Goal: Find specific page/section: Find specific page/section

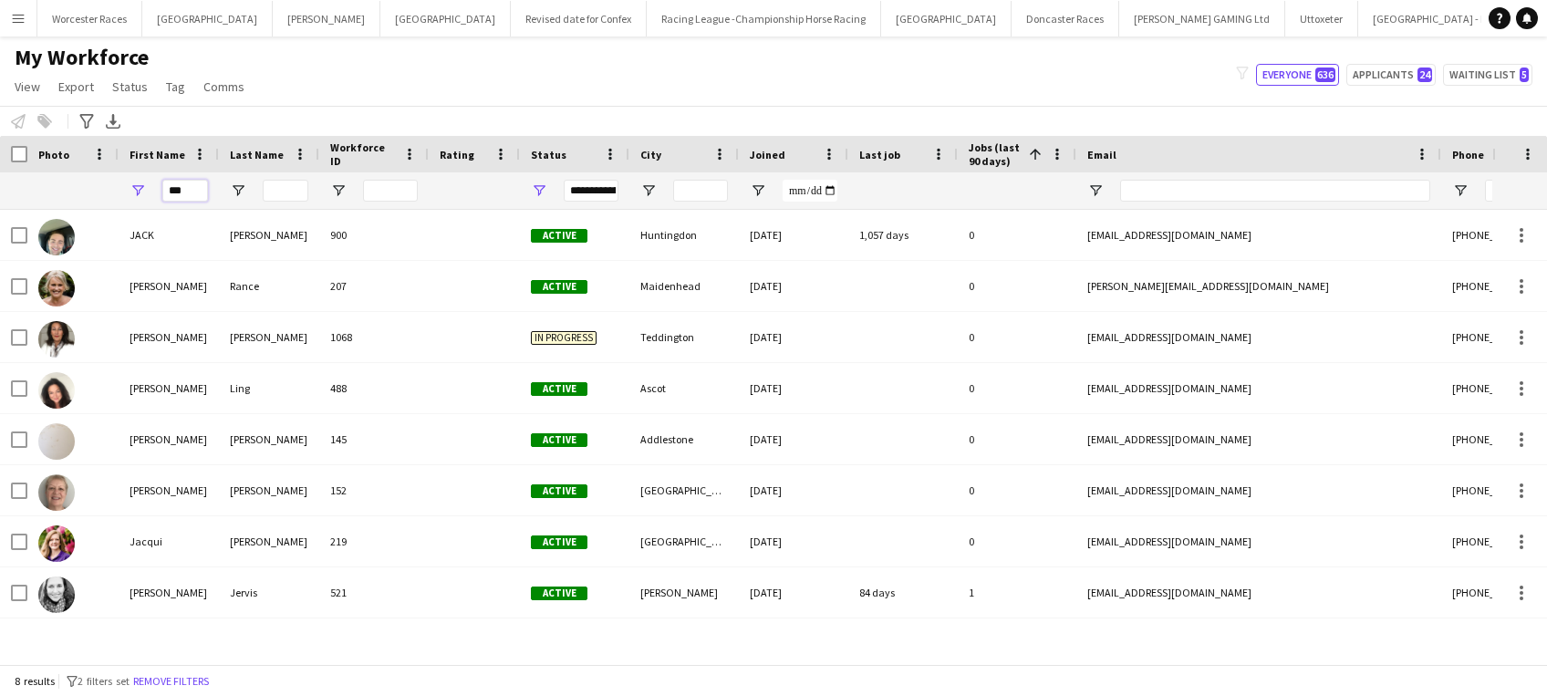
click at [188, 192] on input "***" at bounding box center [185, 191] width 46 height 22
type input "*"
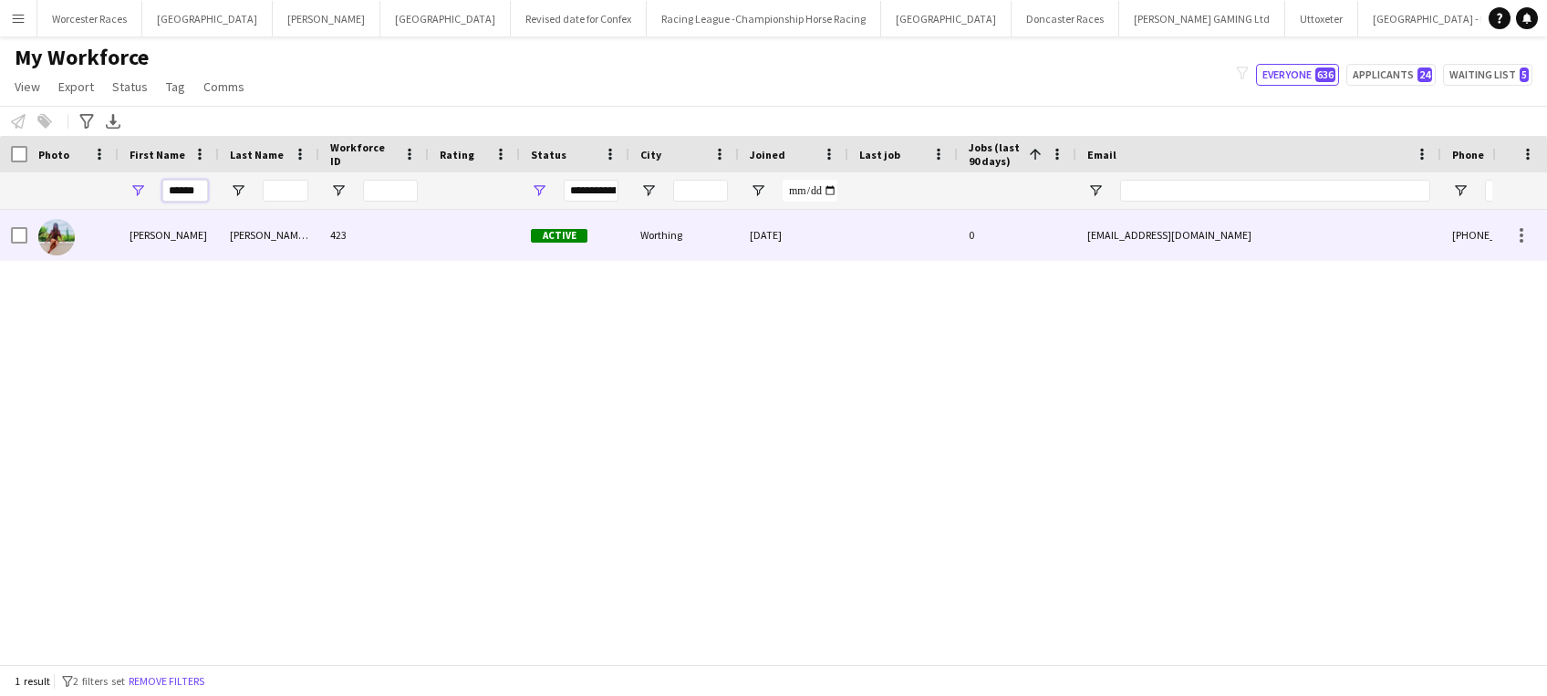
type input "******"
click at [283, 242] on div "[PERSON_NAME] (de las [PERSON_NAME])" at bounding box center [269, 235] width 100 height 50
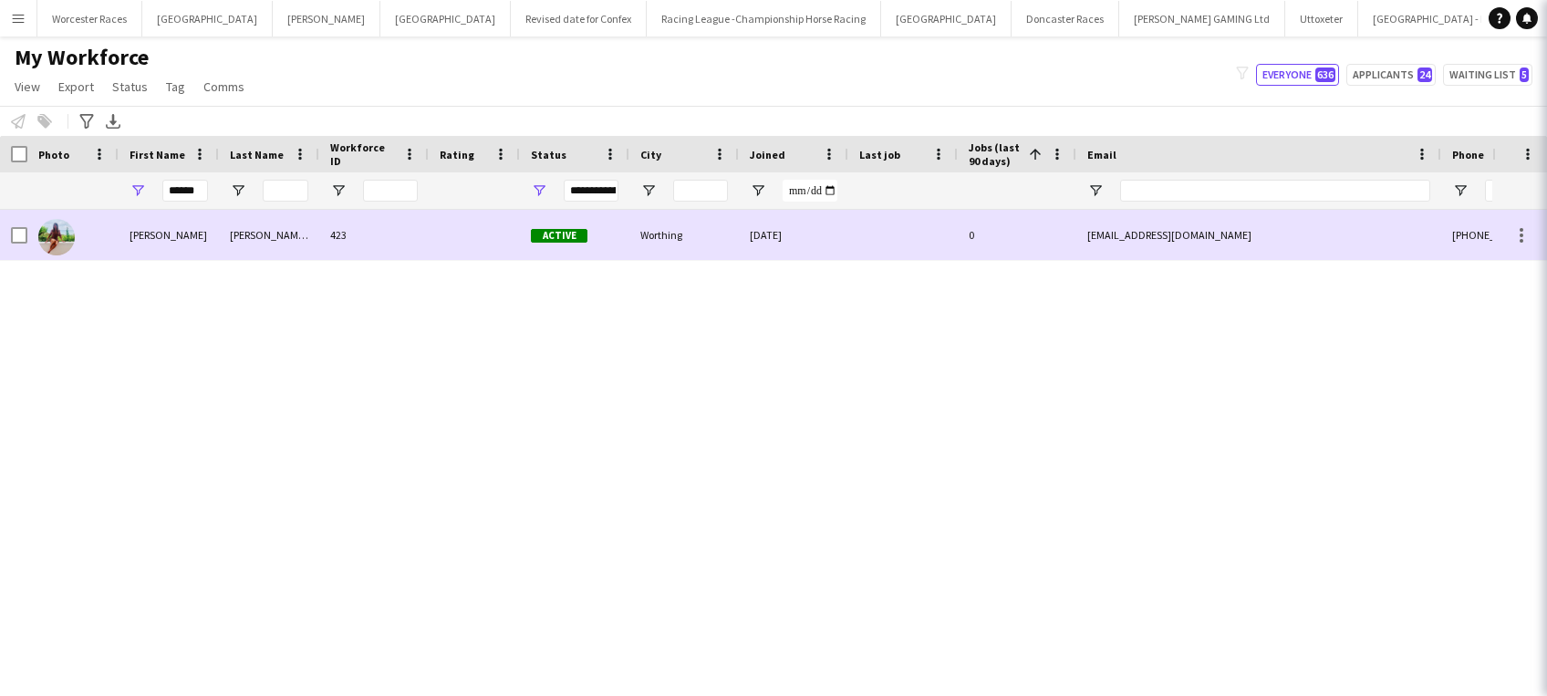
click at [283, 242] on div "[PERSON_NAME] (de las [PERSON_NAME])" at bounding box center [269, 235] width 100 height 50
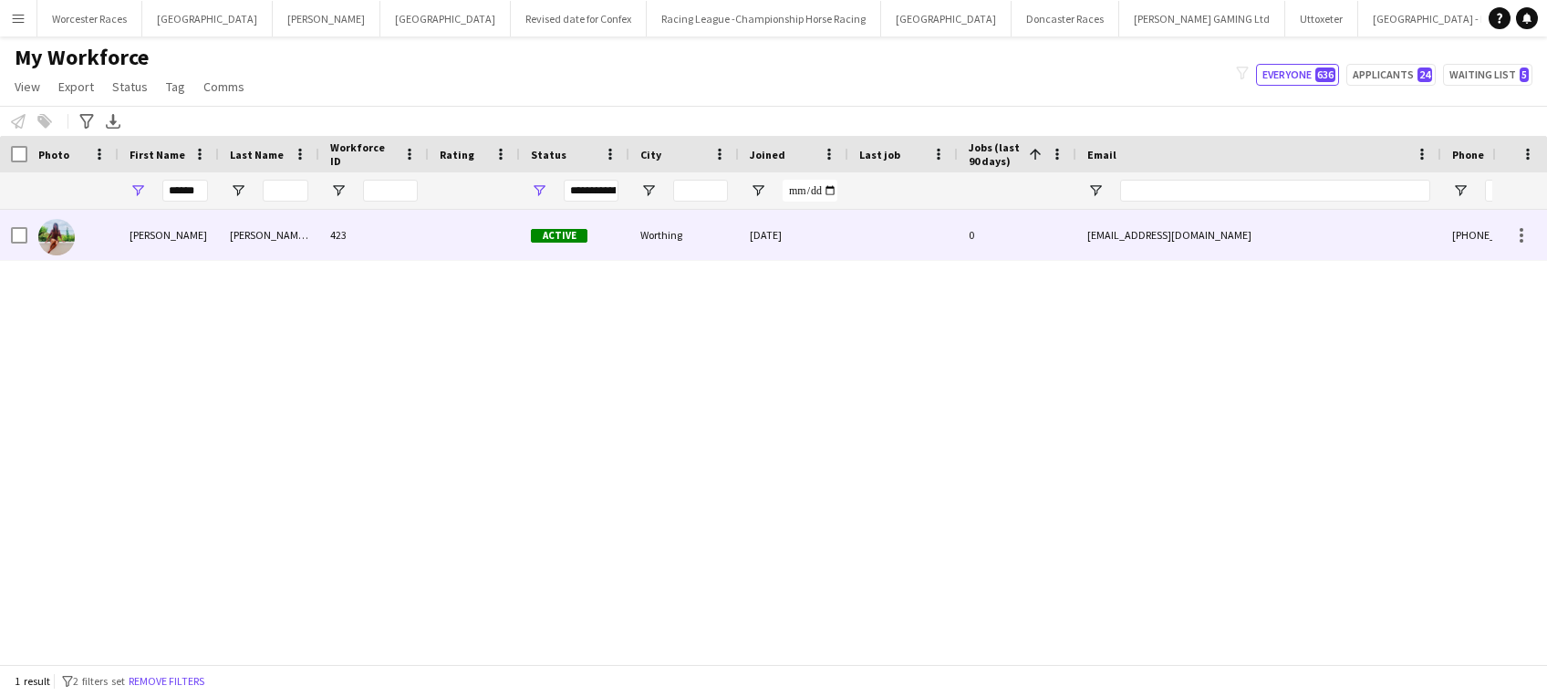
click at [389, 240] on div "423" at bounding box center [373, 235] width 109 height 50
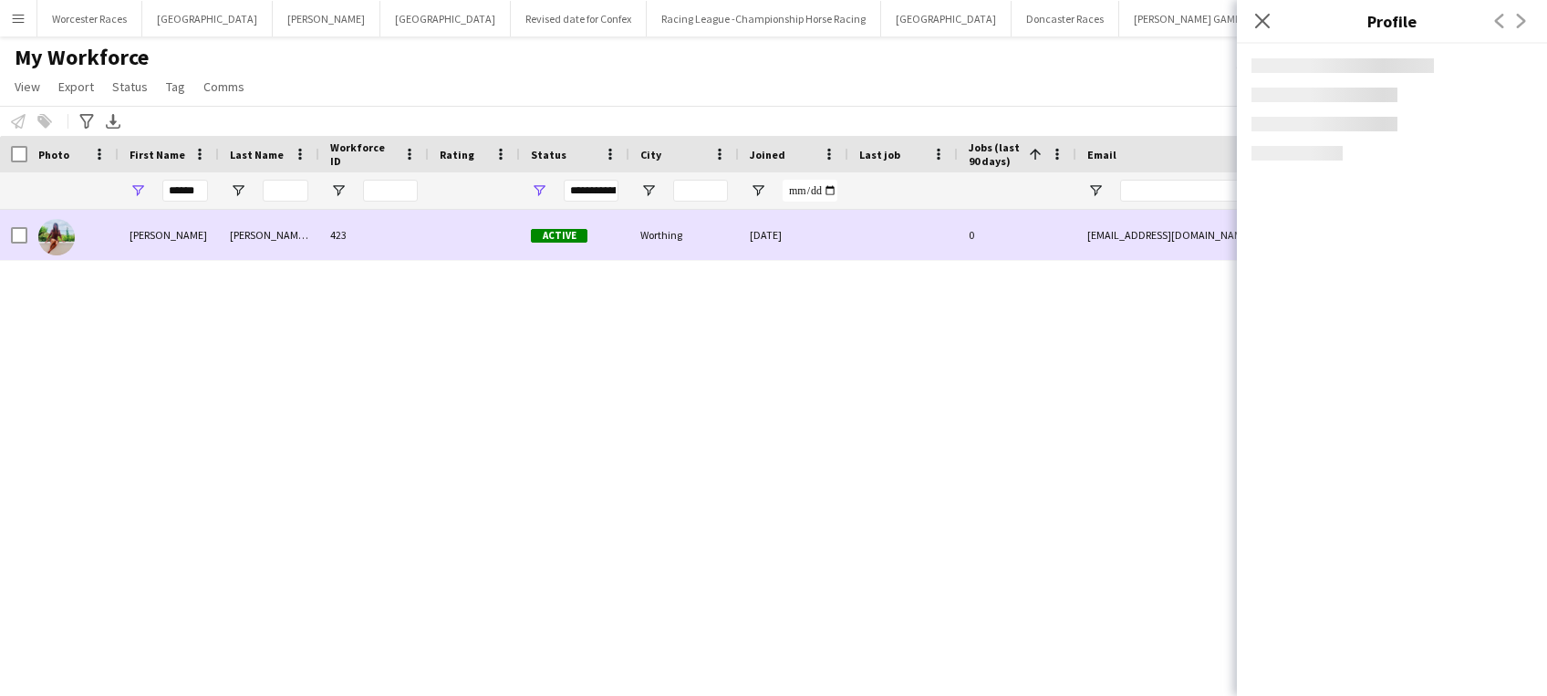
click at [389, 240] on div "423" at bounding box center [373, 235] width 109 height 50
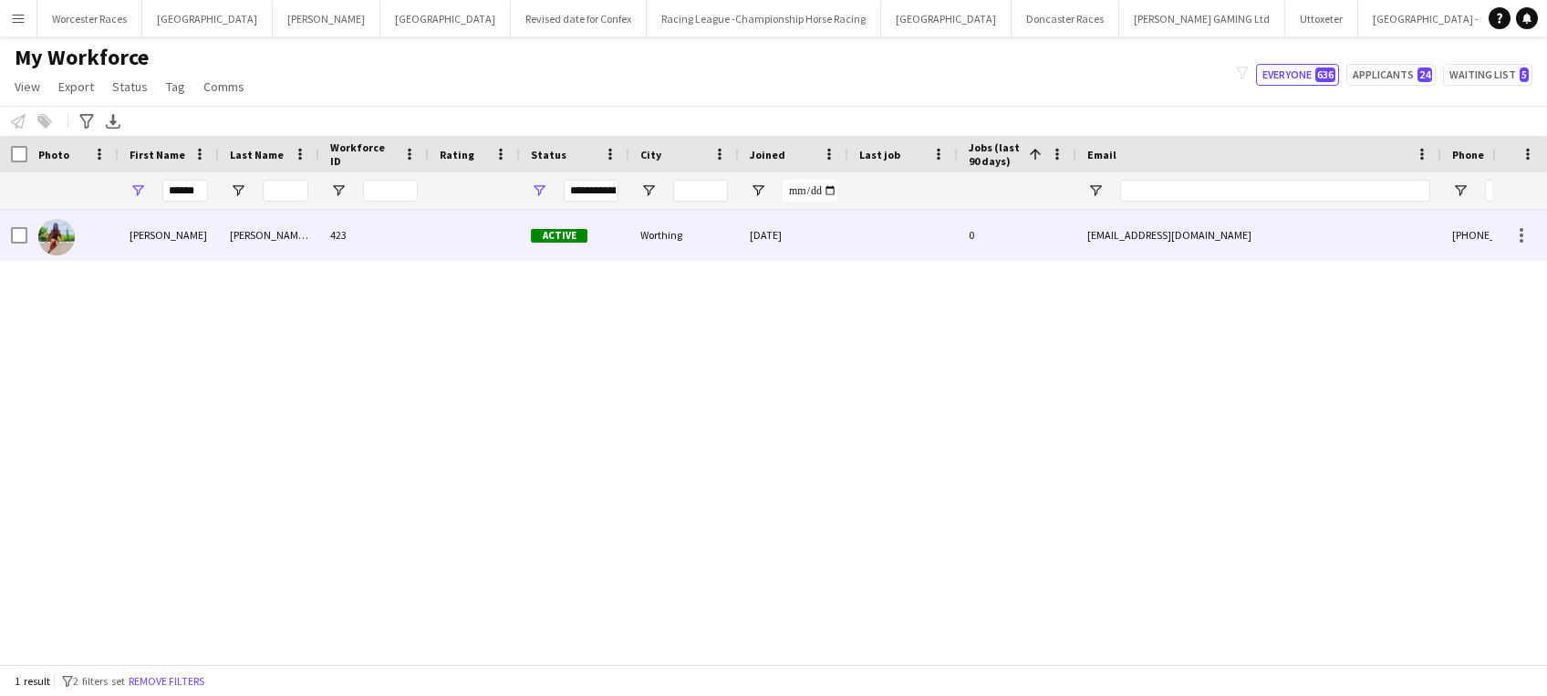
click at [389, 240] on div "423" at bounding box center [373, 235] width 109 height 50
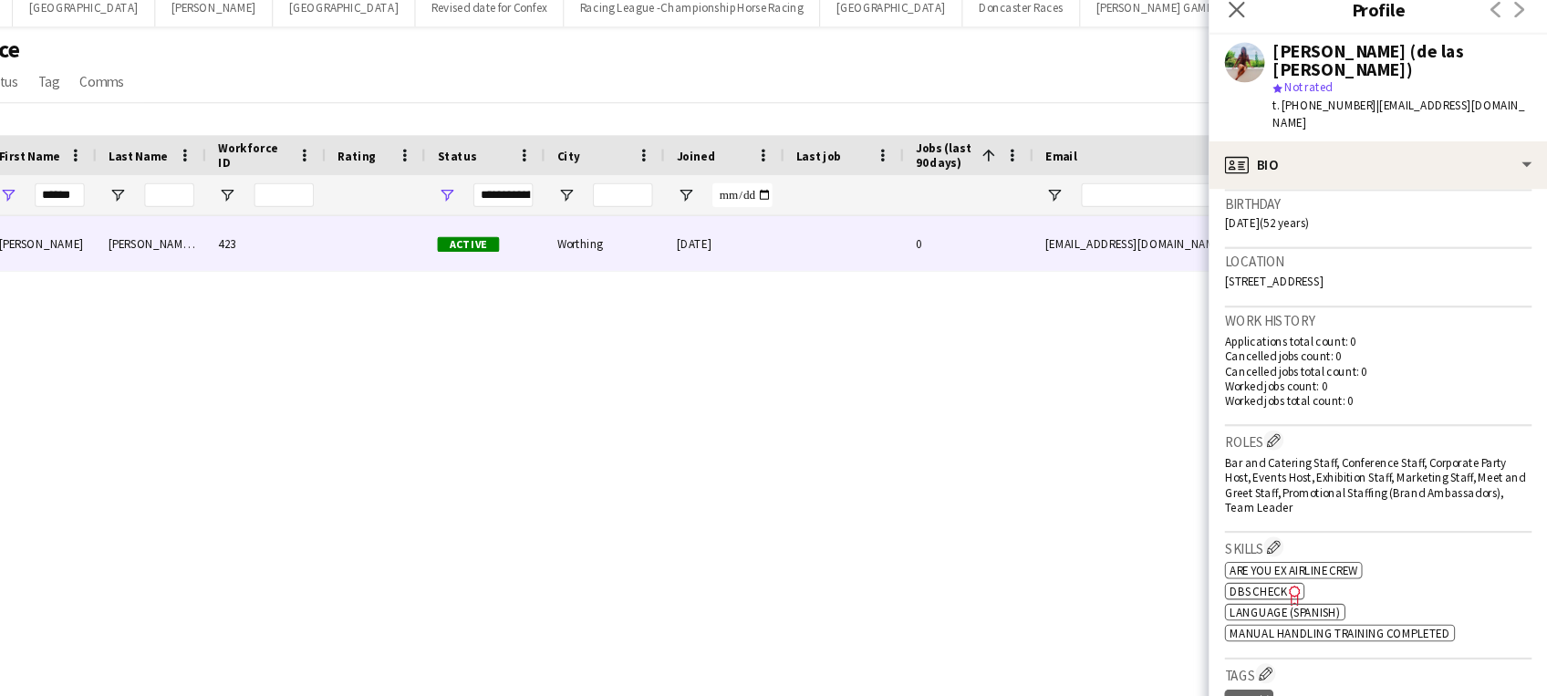
scroll to position [341, 0]
click at [832, 457] on div "[PERSON_NAME] (de las [PERSON_NAME]) 423 Active Worthing [DATE] 0 [EMAIL_ADDRES…" at bounding box center [746, 428] width 1493 height 436
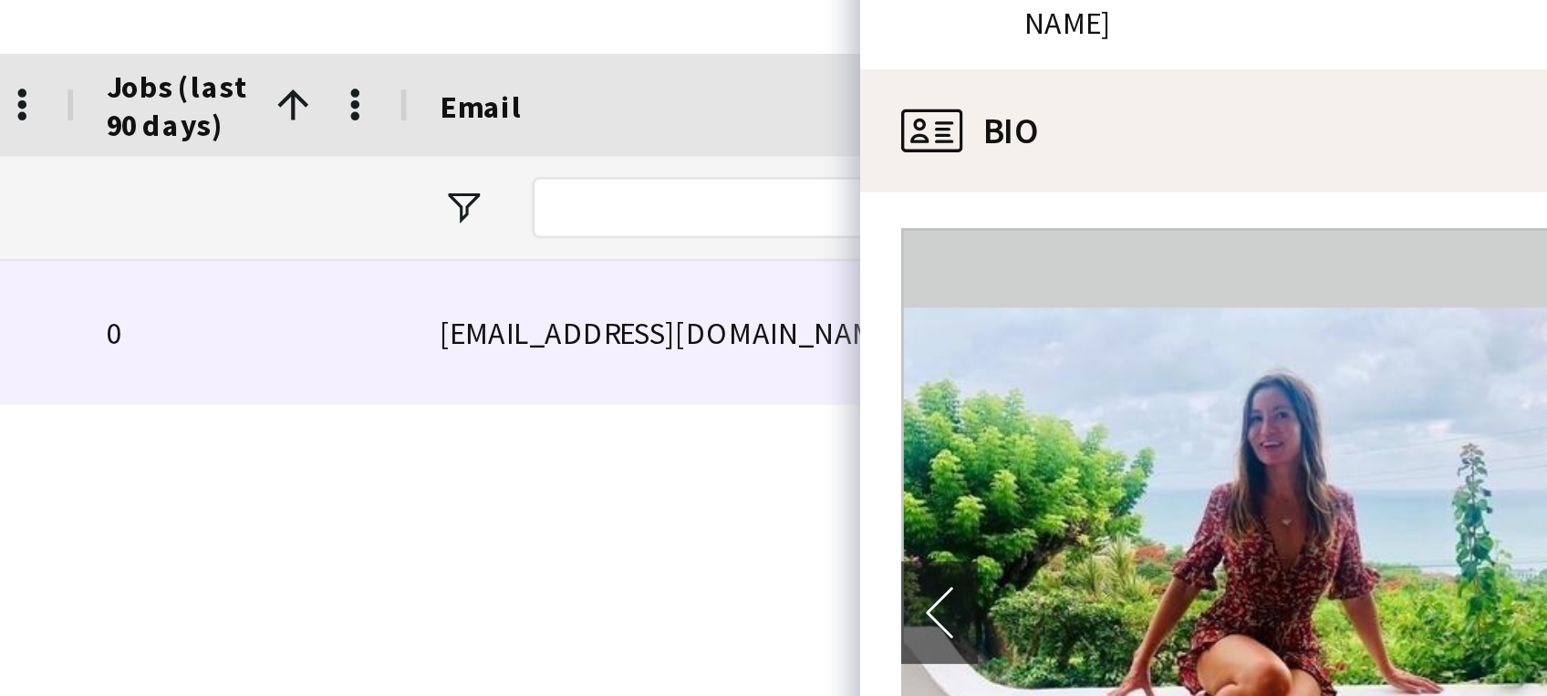
scroll to position [0, 0]
